Goal: Task Accomplishment & Management: Use online tool/utility

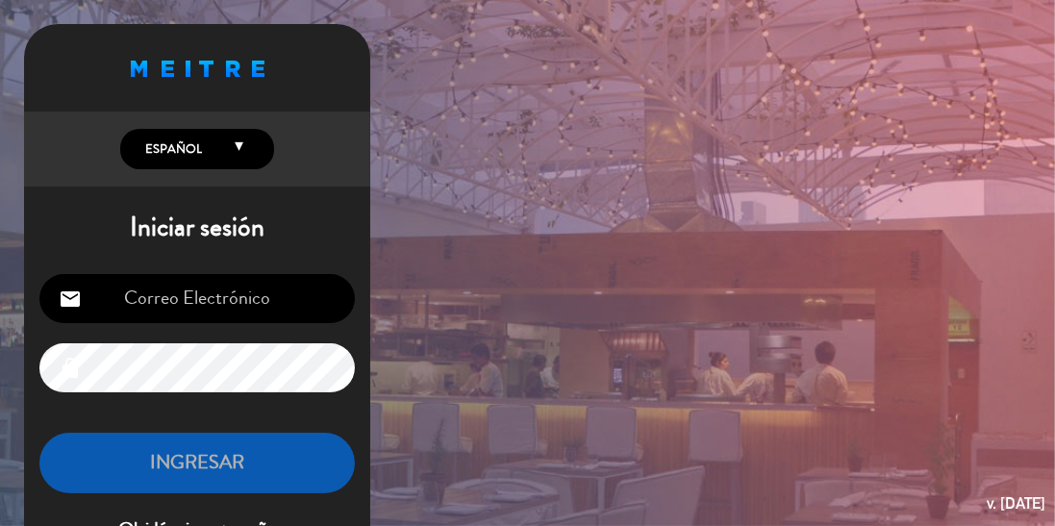
scroll to position [58, 0]
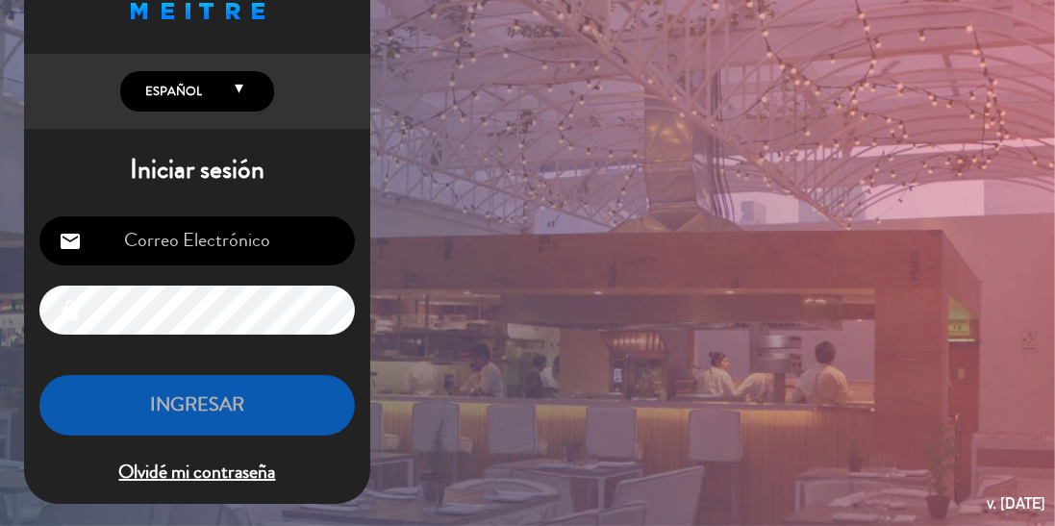
click at [190, 244] on input "email" at bounding box center [196, 240] width 315 height 49
type input "[EMAIL_ADDRESS][DOMAIN_NAME]"
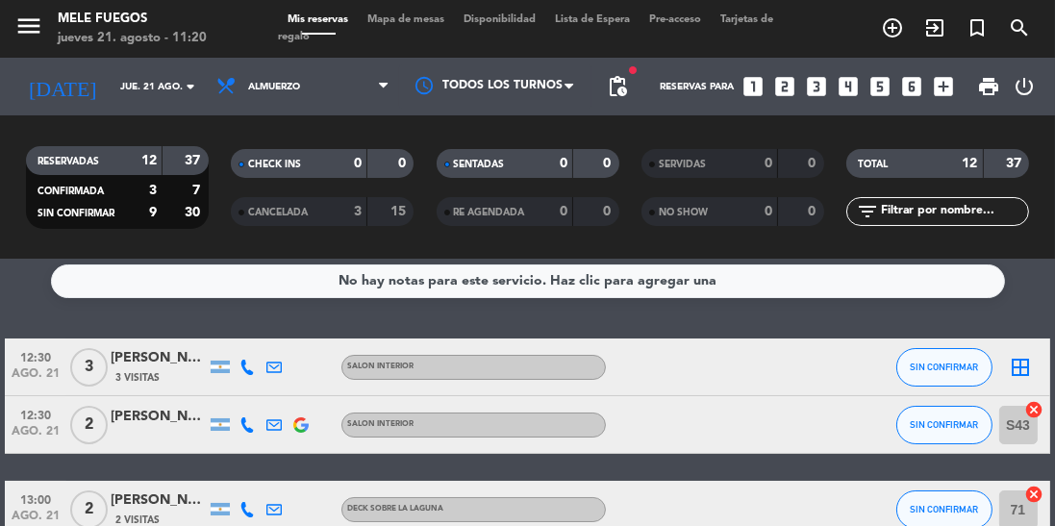
scroll to position [8, 0]
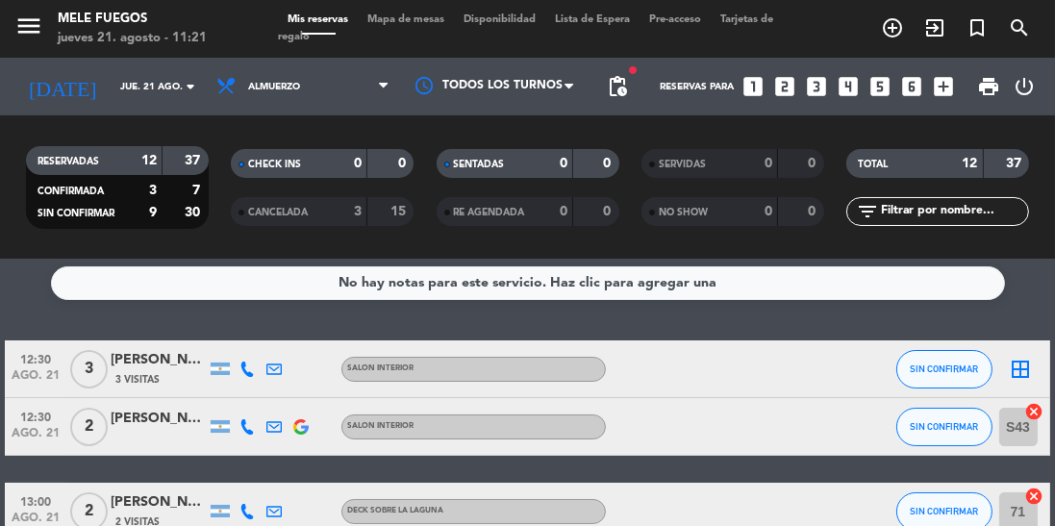
click at [1015, 365] on icon "border_all" at bounding box center [1021, 369] width 23 height 23
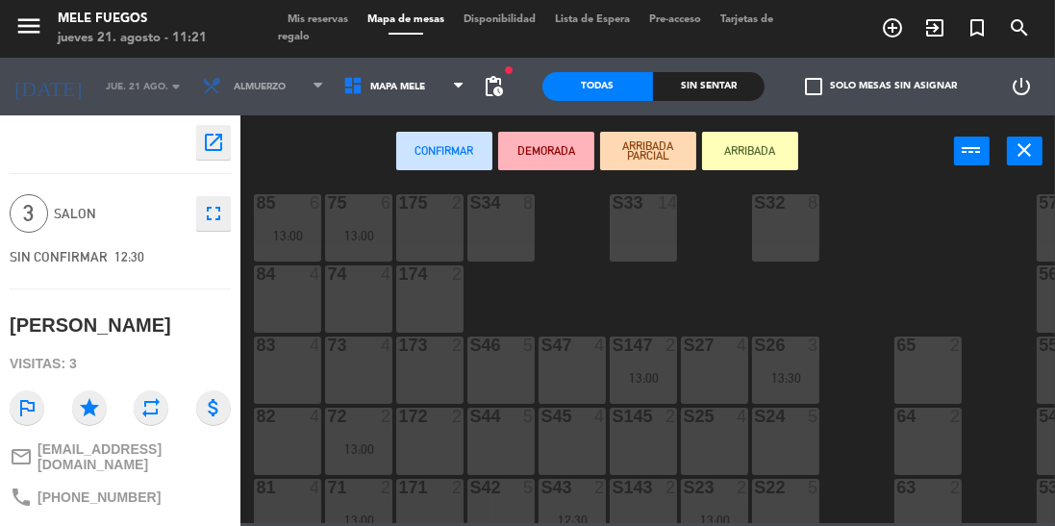
scroll to position [168, 0]
click at [502, 358] on div "S46 5" at bounding box center [500, 368] width 67 height 67
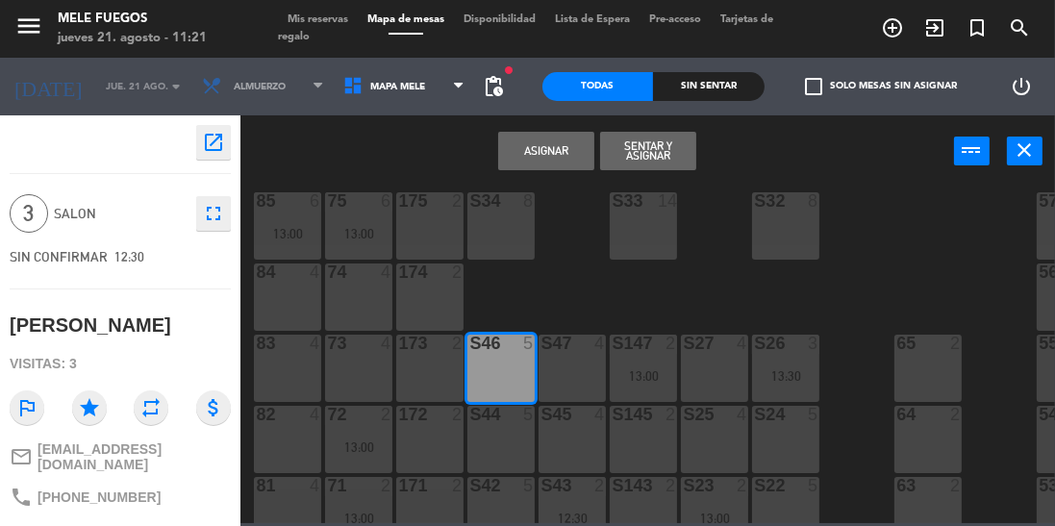
click at [562, 162] on button "Asignar" at bounding box center [546, 151] width 96 height 38
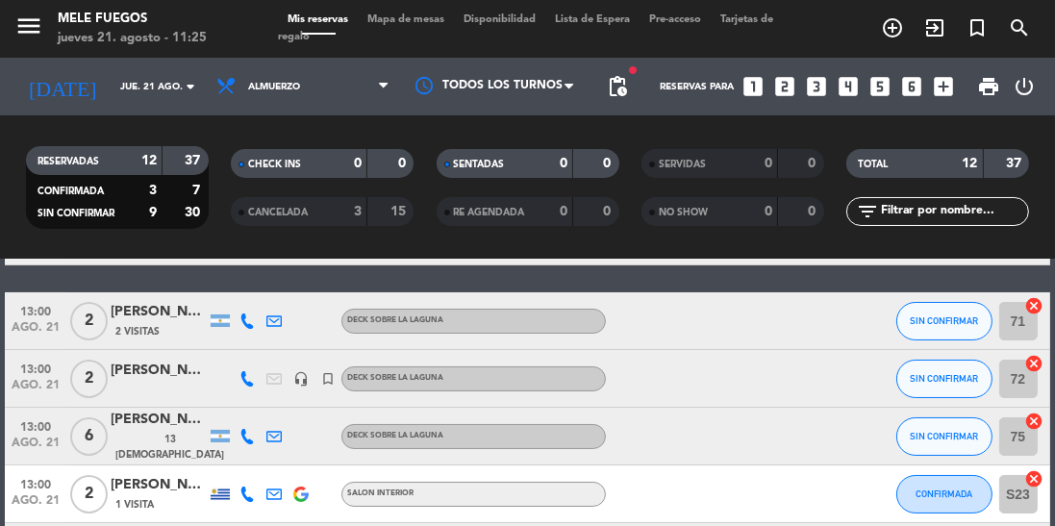
scroll to position [208, 0]
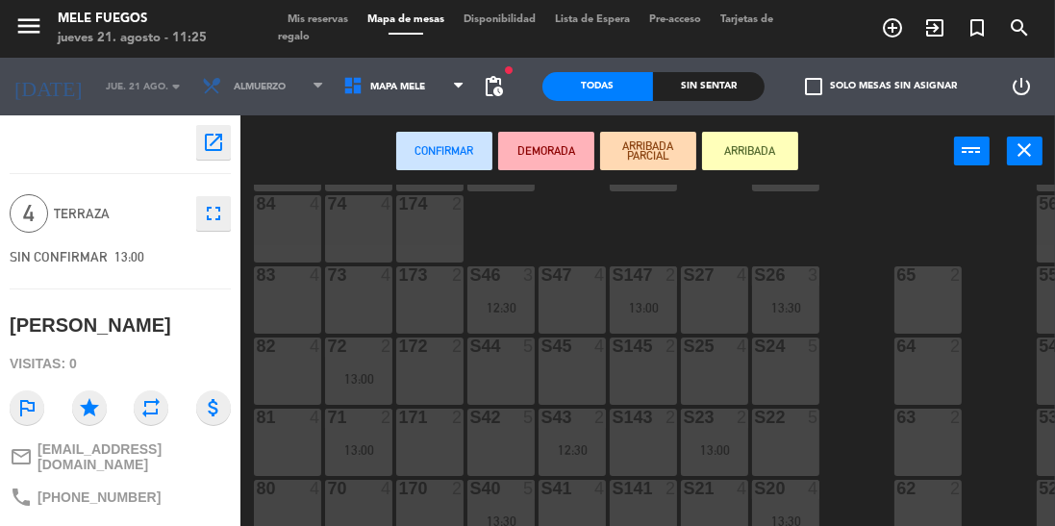
scroll to position [262, 0]
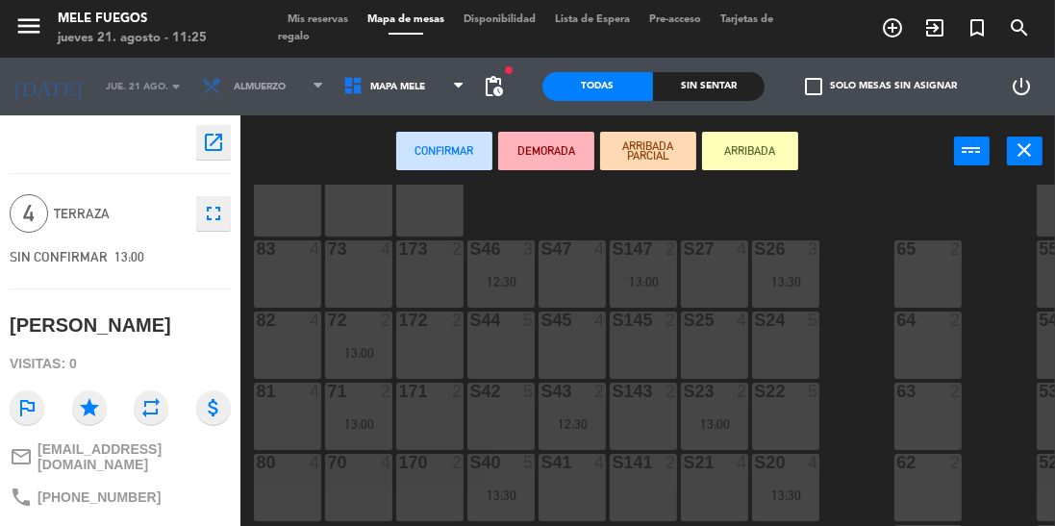
click at [256, 488] on div "80 4" at bounding box center [287, 487] width 67 height 67
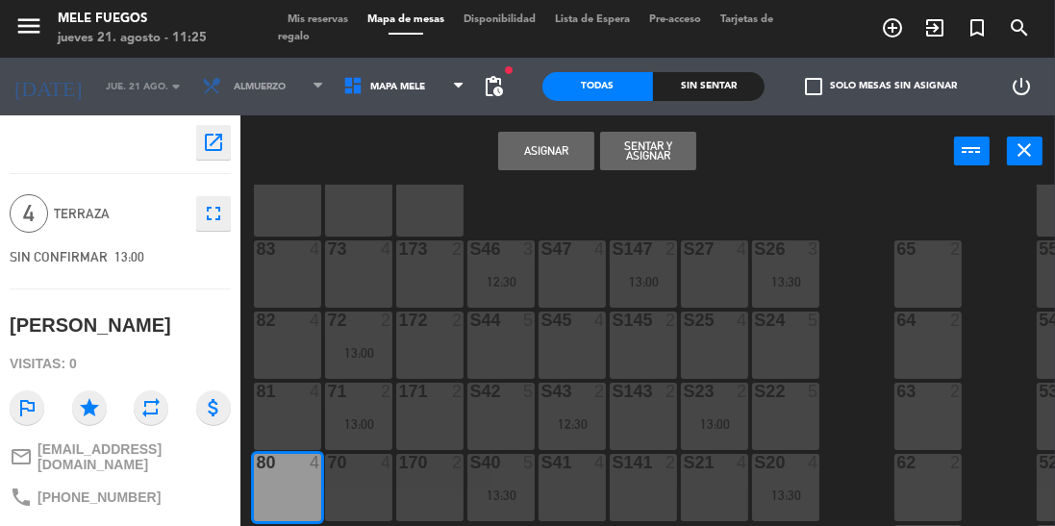
click at [548, 140] on button "Asignar" at bounding box center [546, 151] width 96 height 38
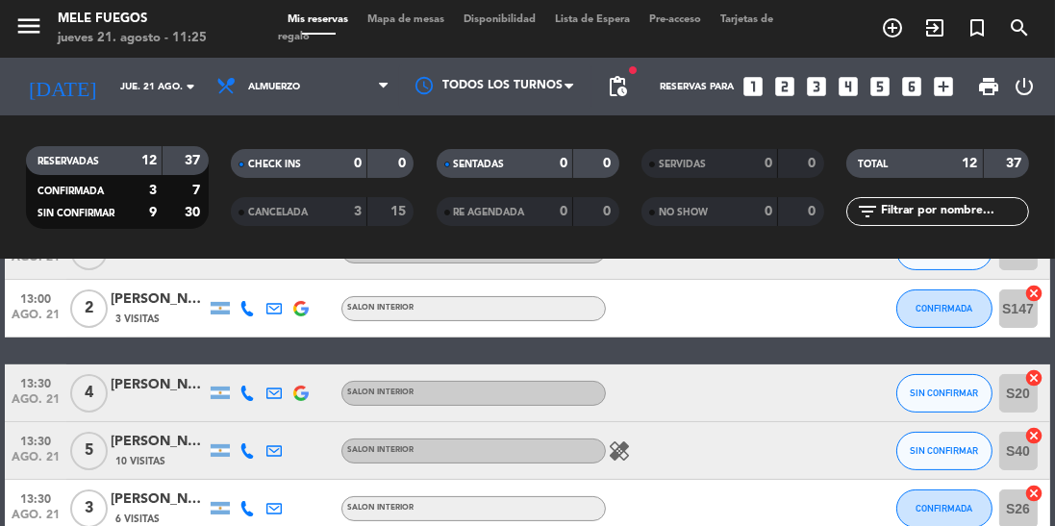
scroll to position [571, 0]
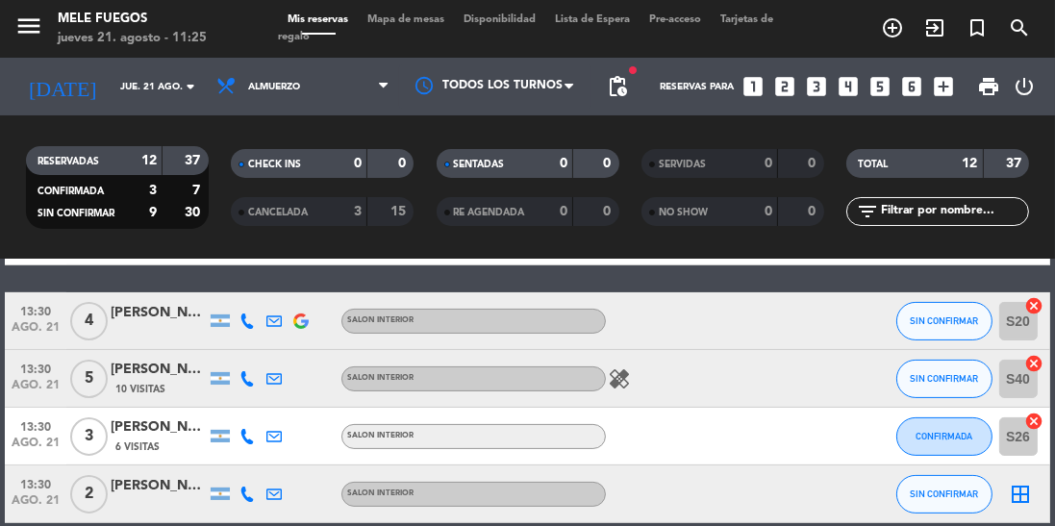
click at [1020, 504] on icon "border_all" at bounding box center [1021, 494] width 23 height 23
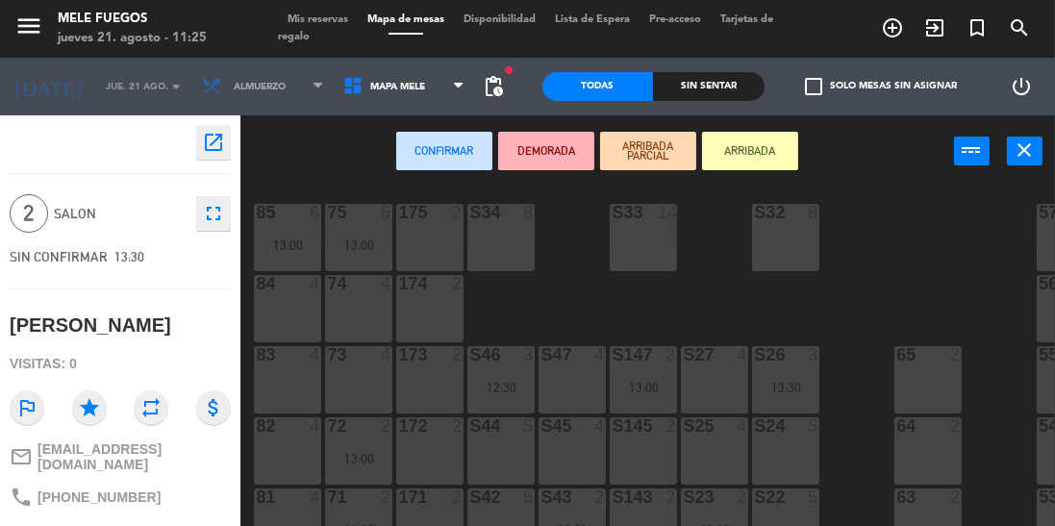
scroll to position [168, 0]
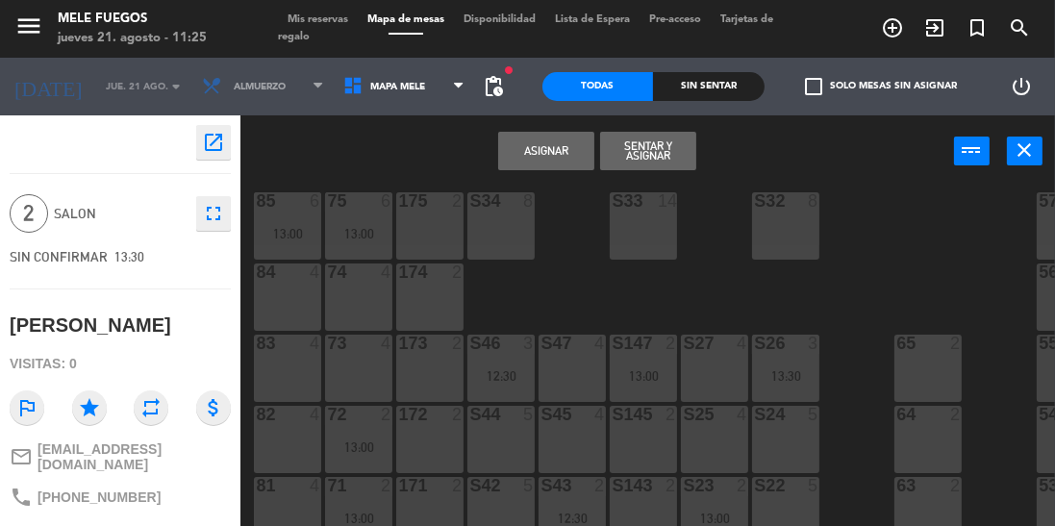
click at [577, 158] on button "Asignar" at bounding box center [546, 151] width 96 height 38
